Goal: Use online tool/utility: Utilize a website feature to perform a specific function

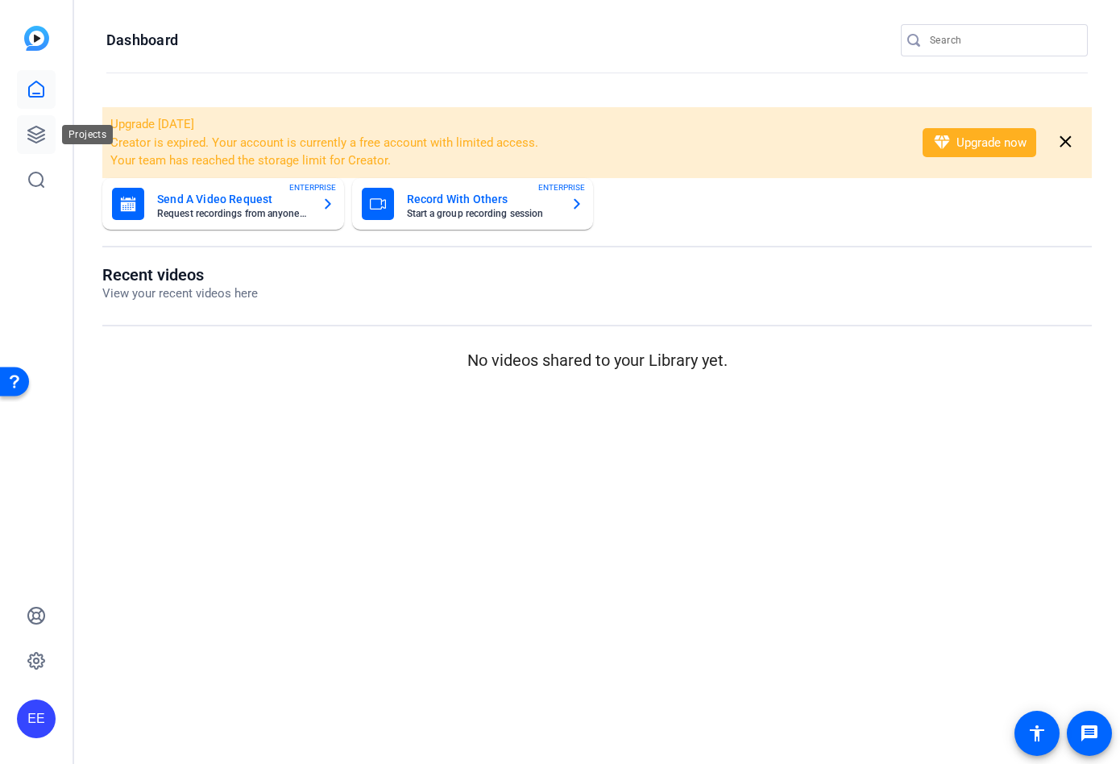
click at [38, 138] on icon at bounding box center [36, 134] width 16 height 16
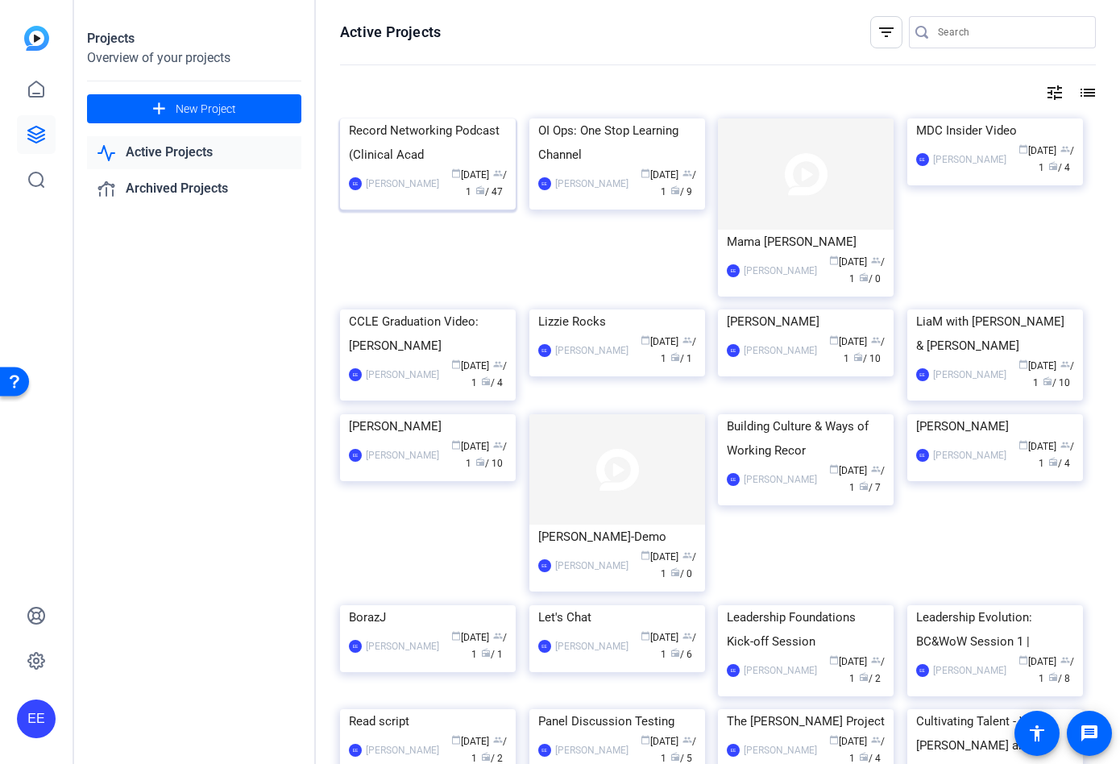
click at [425, 118] on img at bounding box center [428, 118] width 176 height 0
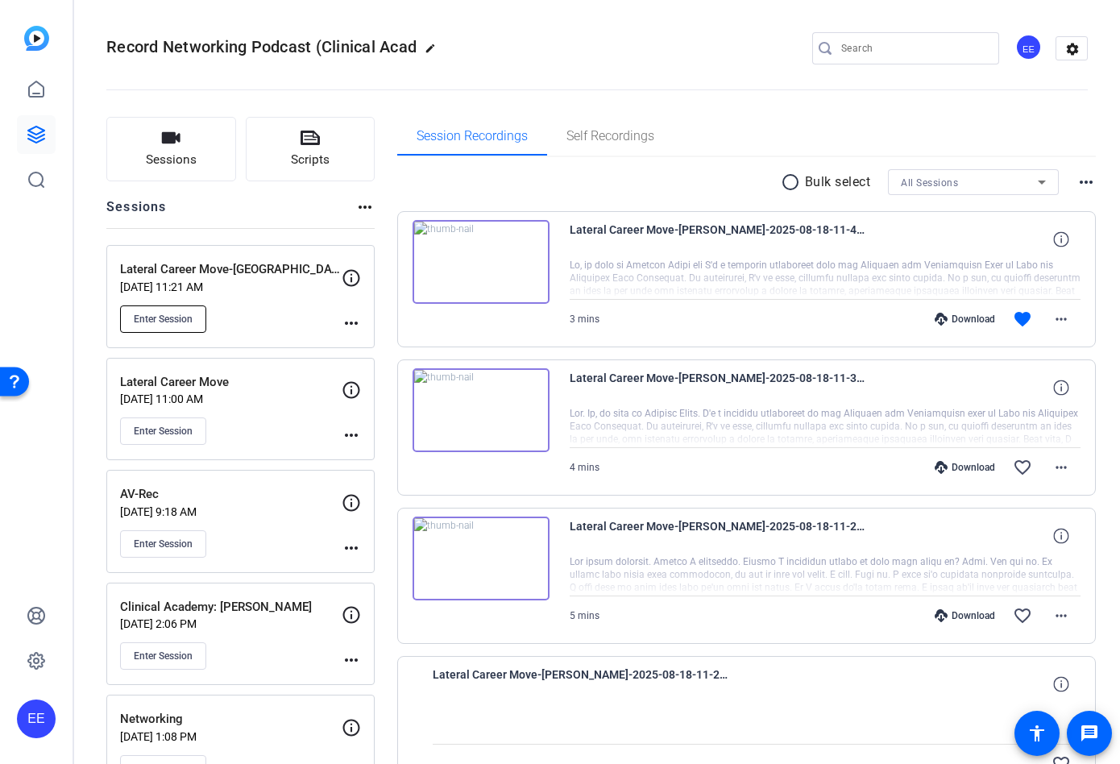
click at [198, 312] on button "Enter Session" at bounding box center [163, 318] width 86 height 27
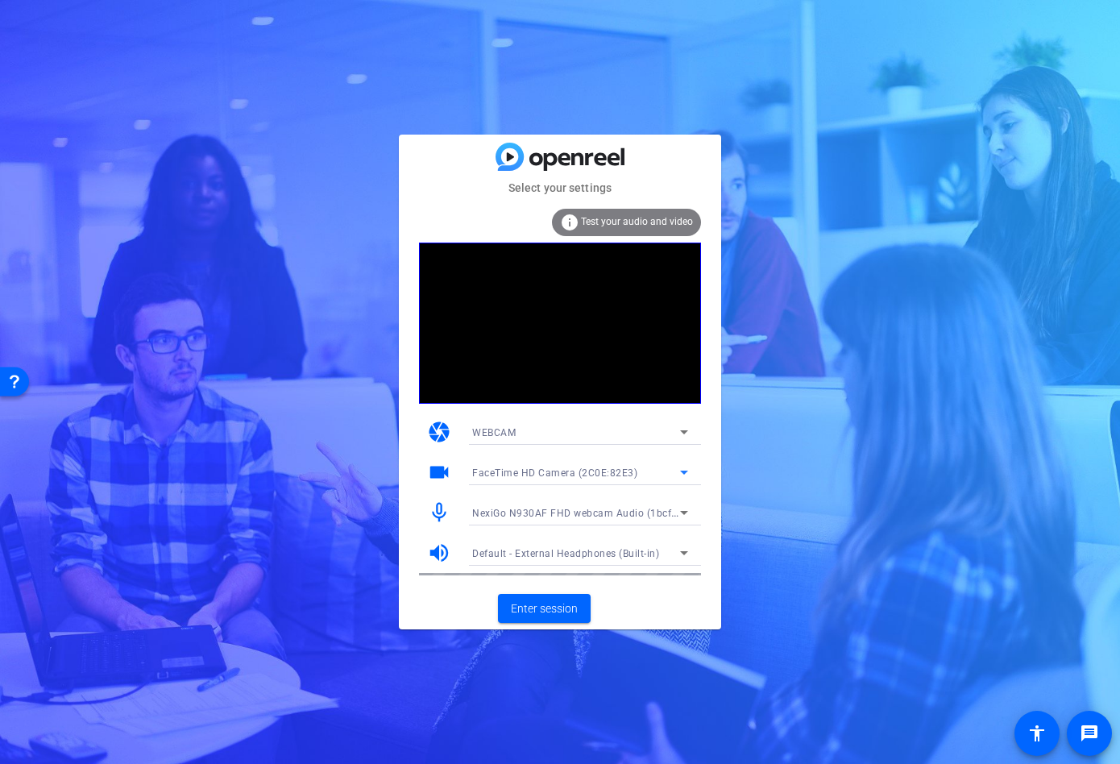
click at [574, 469] on span "FaceTime HD Camera (2C0E:82E3)" at bounding box center [554, 472] width 165 height 11
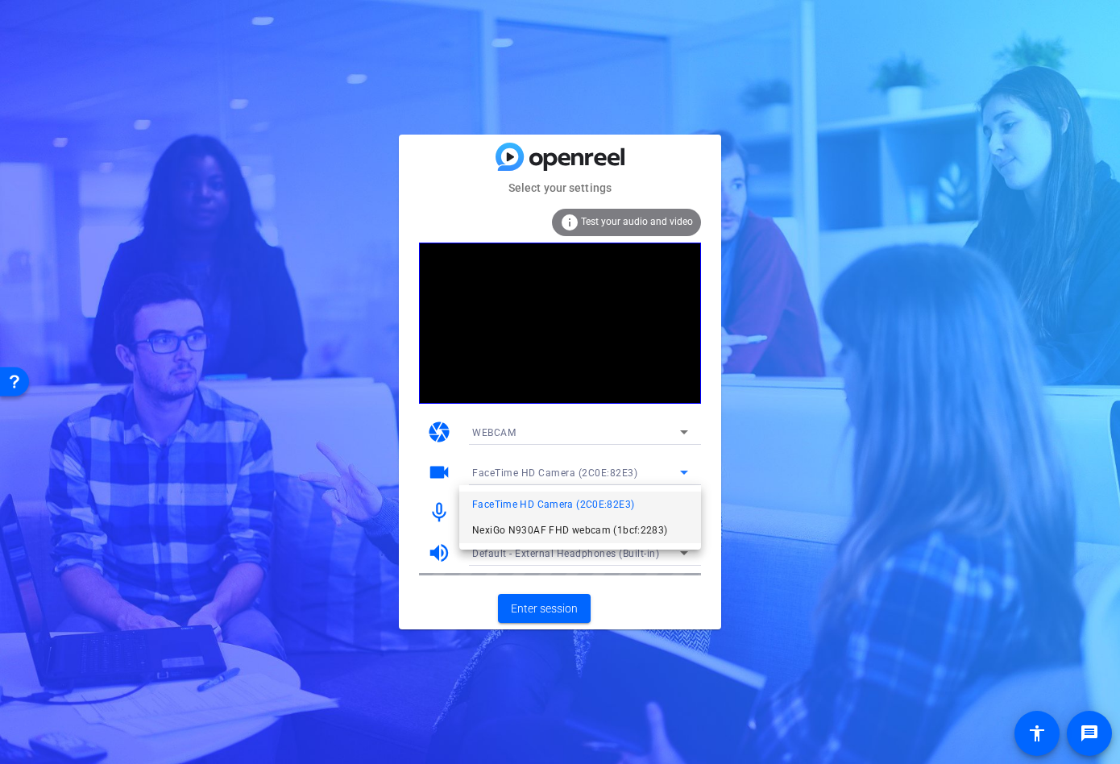
click at [569, 524] on span "NexiGo N930AF FHD webcam (1bcf:2283)" at bounding box center [570, 529] width 196 height 19
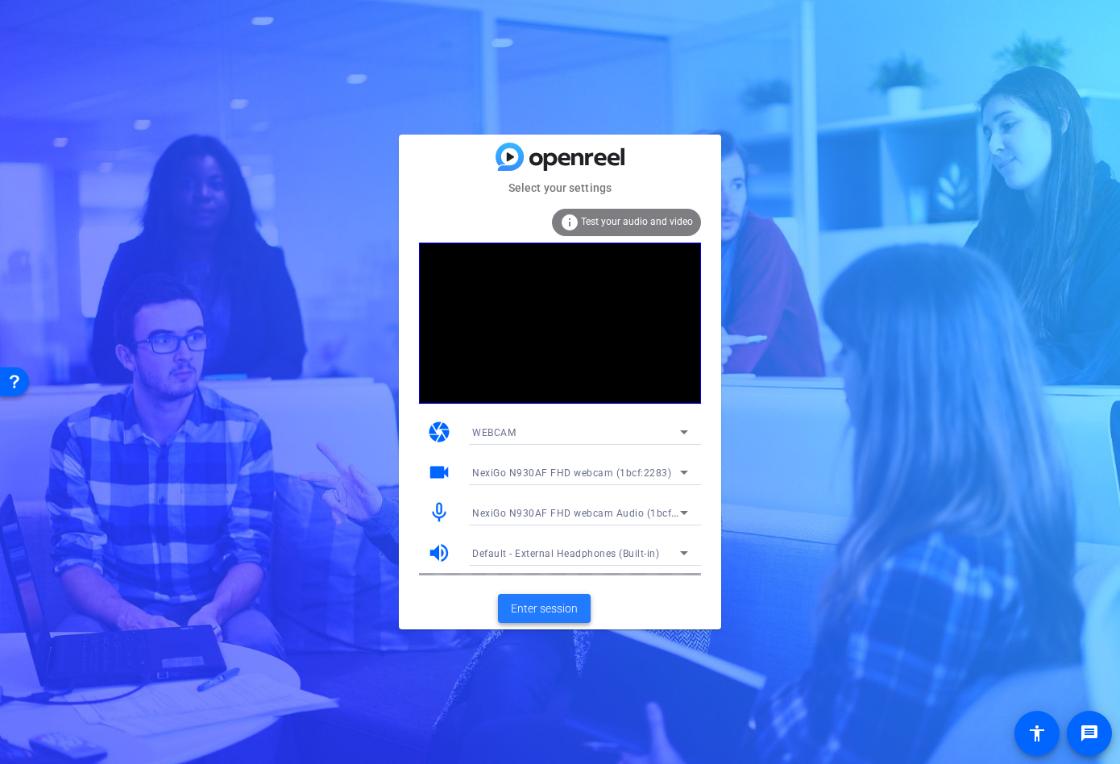
click at [566, 611] on span "Enter session" at bounding box center [544, 608] width 67 height 17
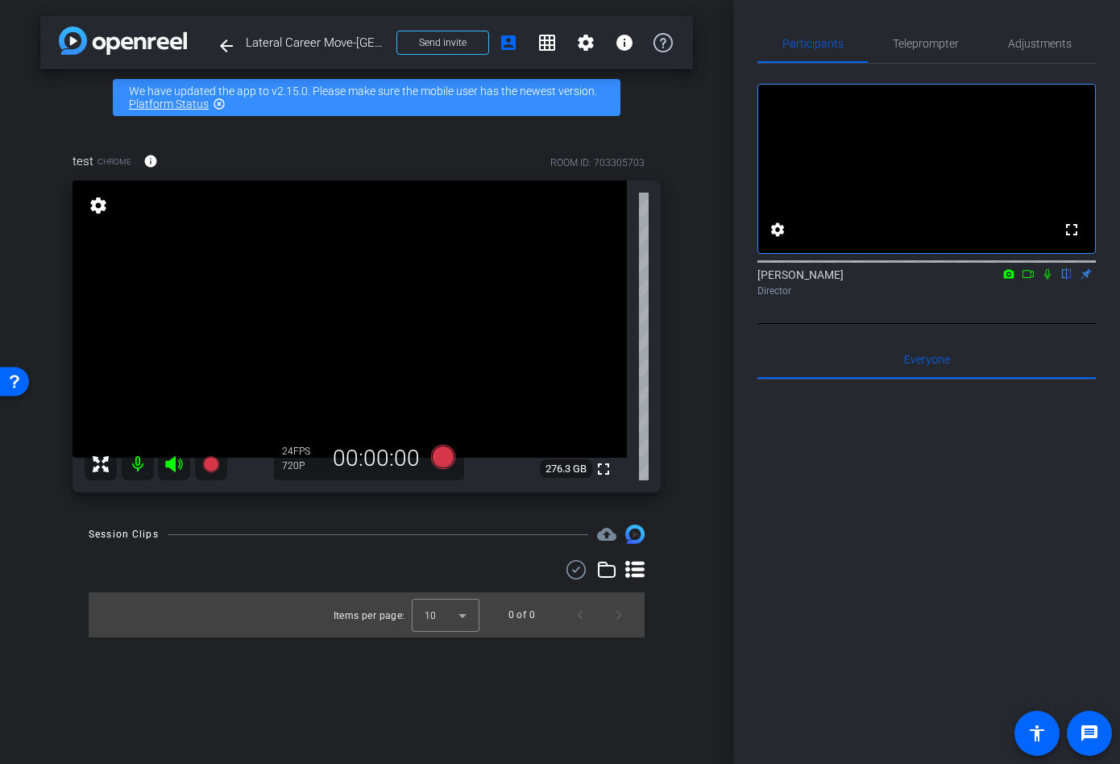
click at [540, 393] on video at bounding box center [349, 318] width 554 height 277
click at [835, 51] on span "Participants" at bounding box center [812, 43] width 61 height 39
click at [827, 42] on span "Participants" at bounding box center [812, 43] width 61 height 11
click at [930, 365] on span "Everyone 0" at bounding box center [927, 359] width 46 height 11
click at [1033, 44] on span "Adjustments" at bounding box center [1040, 43] width 64 height 11
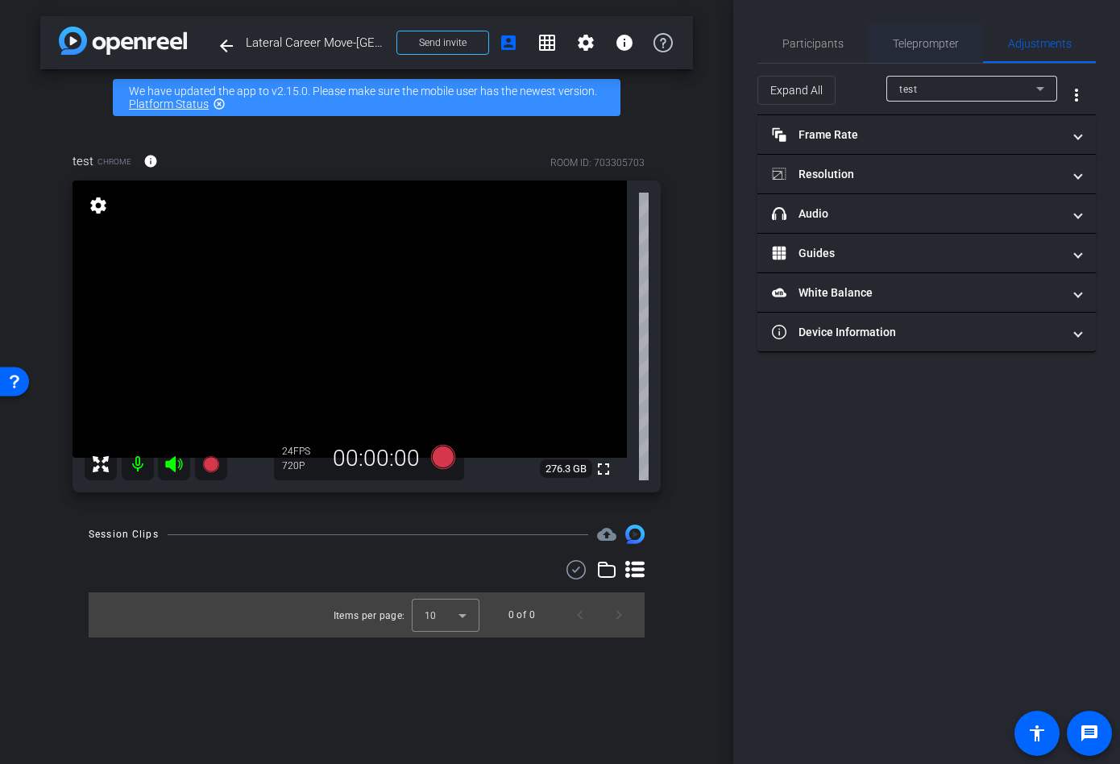
click at [916, 51] on span "Teleprompter" at bounding box center [925, 43] width 66 height 39
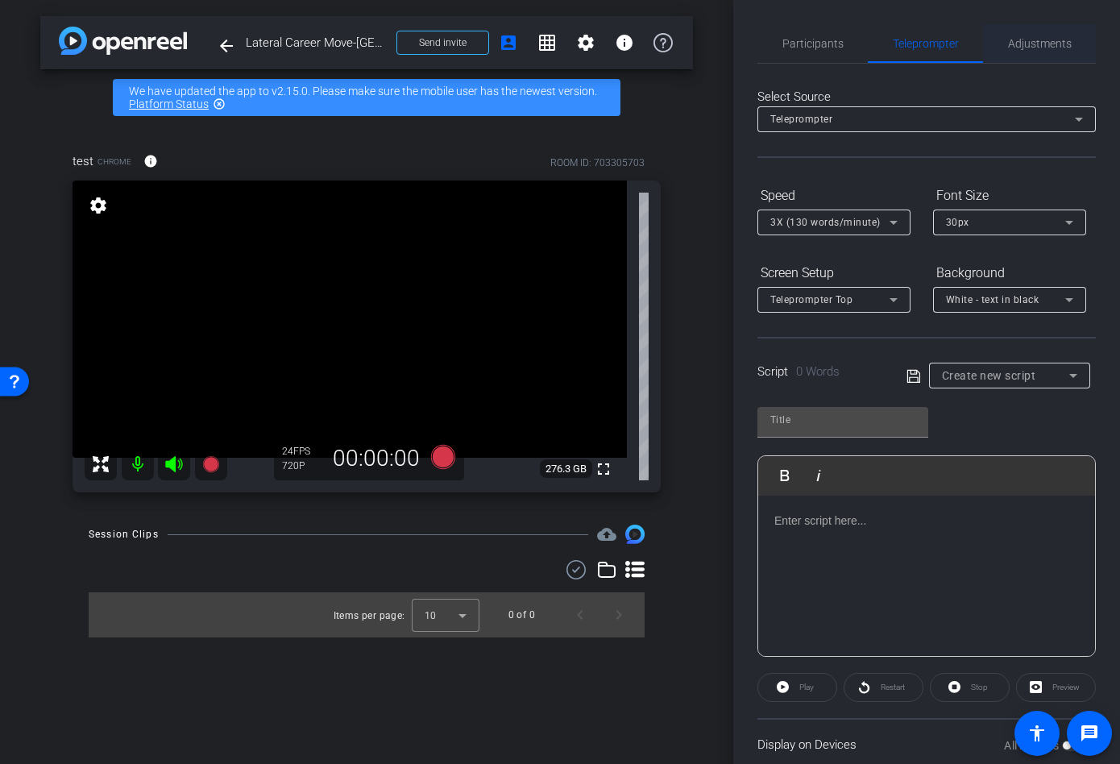
click at [1043, 52] on span "Adjustments" at bounding box center [1040, 43] width 64 height 39
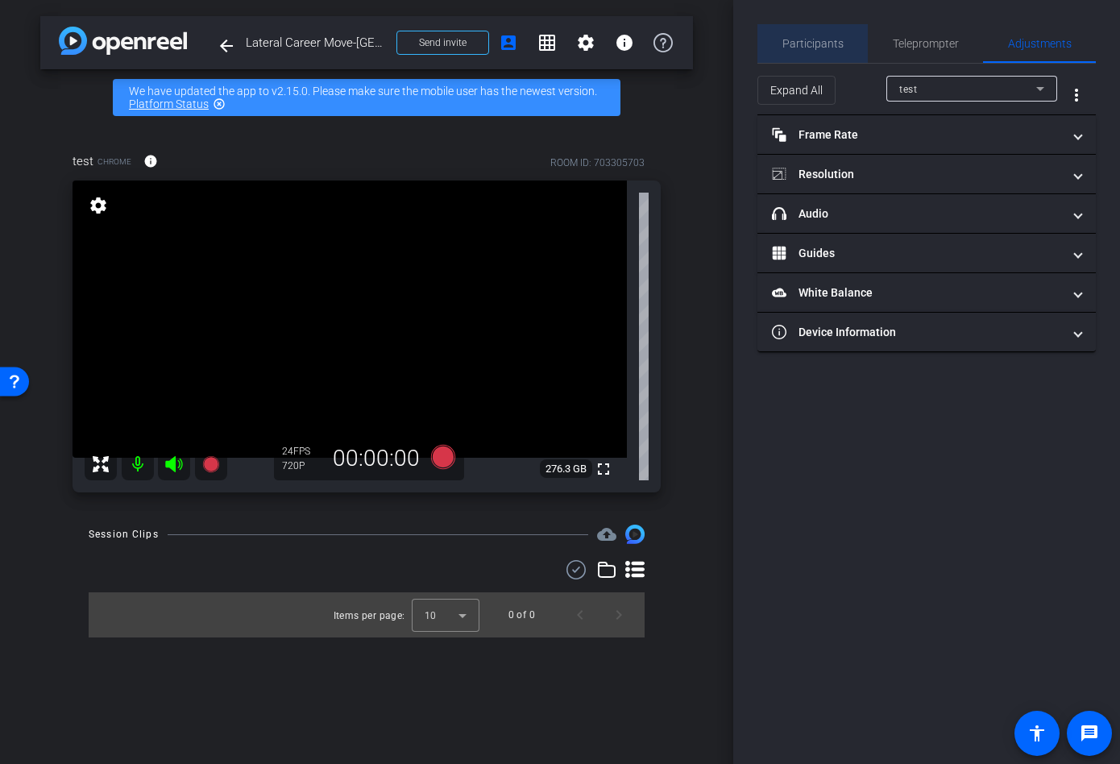
click at [822, 38] on span "Participants" at bounding box center [812, 43] width 61 height 11
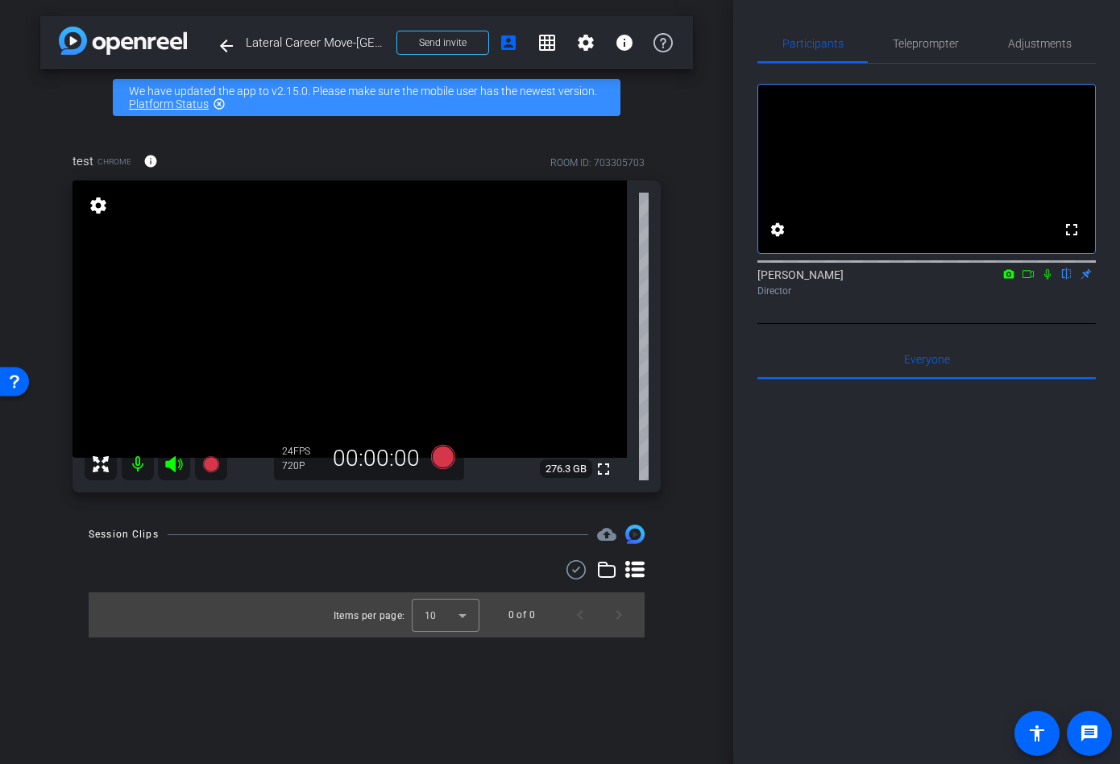
click at [103, 209] on mat-icon "settings" at bounding box center [98, 205] width 23 height 19
